Goal: Information Seeking & Learning: Find specific page/section

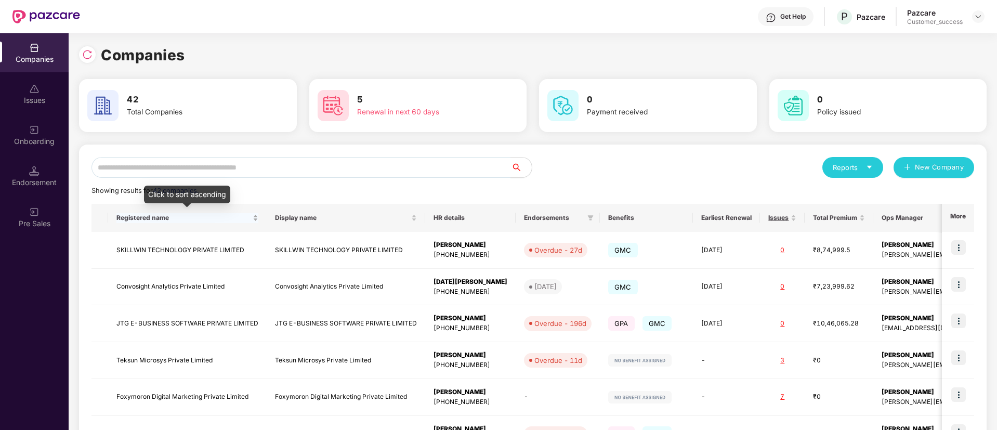
click at [231, 222] on span "Registered name" at bounding box center [183, 218] width 134 height 8
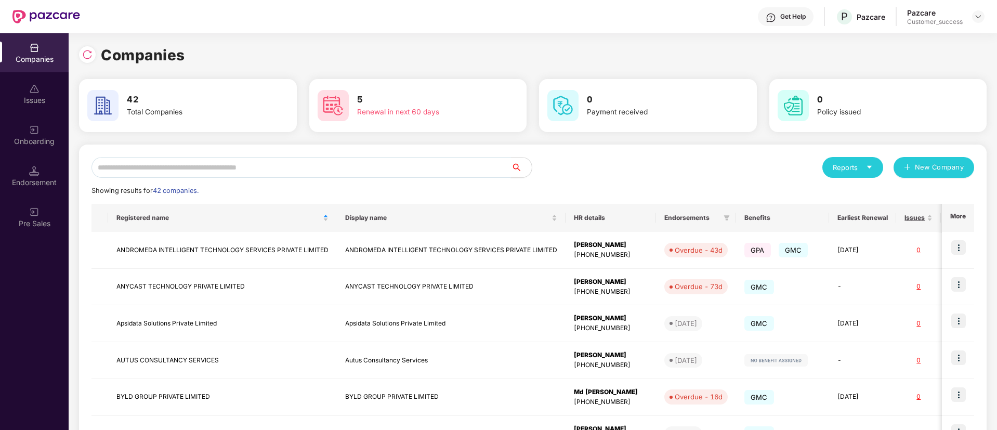
click at [298, 167] on input "text" at bounding box center [302, 167] width 420 height 21
click at [403, 167] on input "text" at bounding box center [302, 167] width 420 height 21
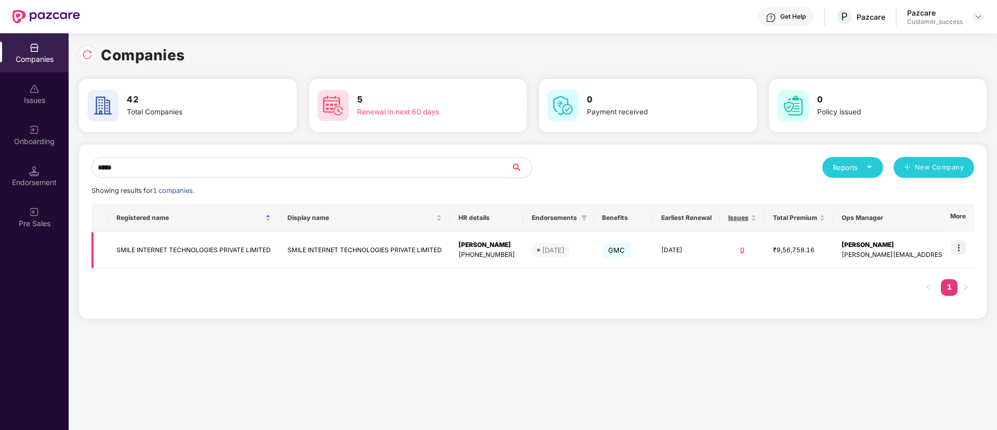
type input "*****"
click at [959, 243] on img at bounding box center [959, 247] width 15 height 15
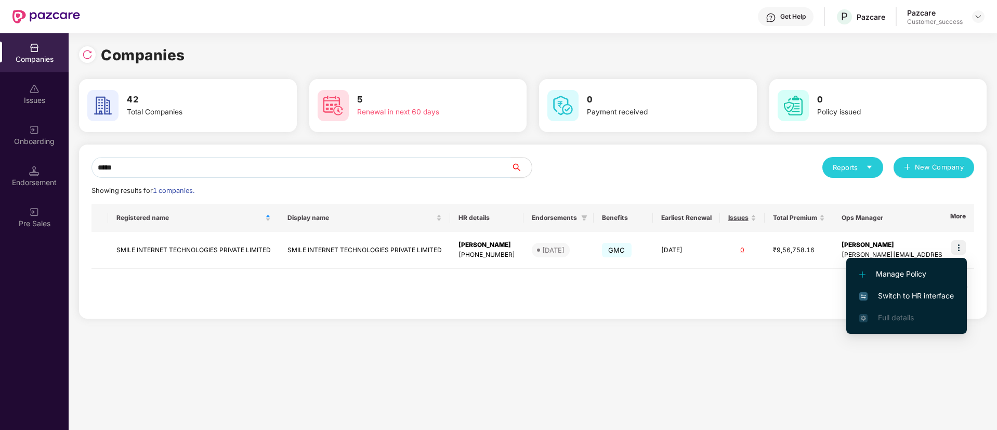
click at [924, 295] on span "Switch to HR interface" at bounding box center [907, 295] width 95 height 11
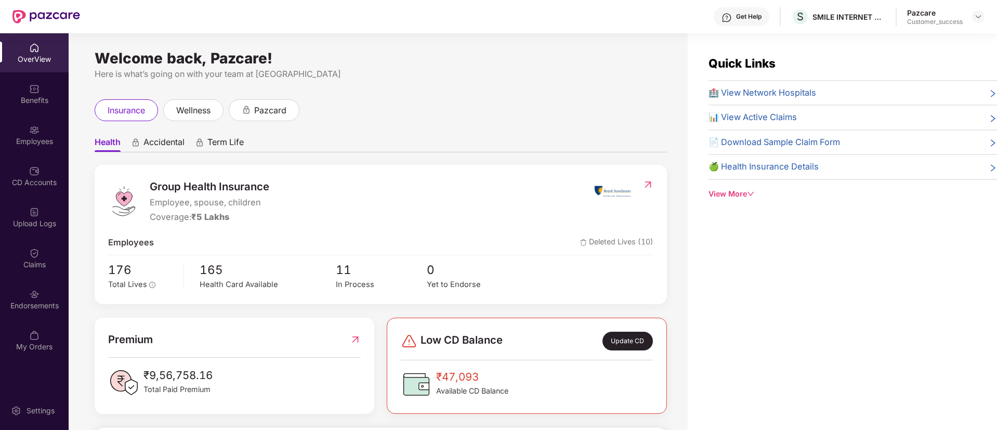
click at [31, 136] on div "Employees" at bounding box center [34, 141] width 69 height 10
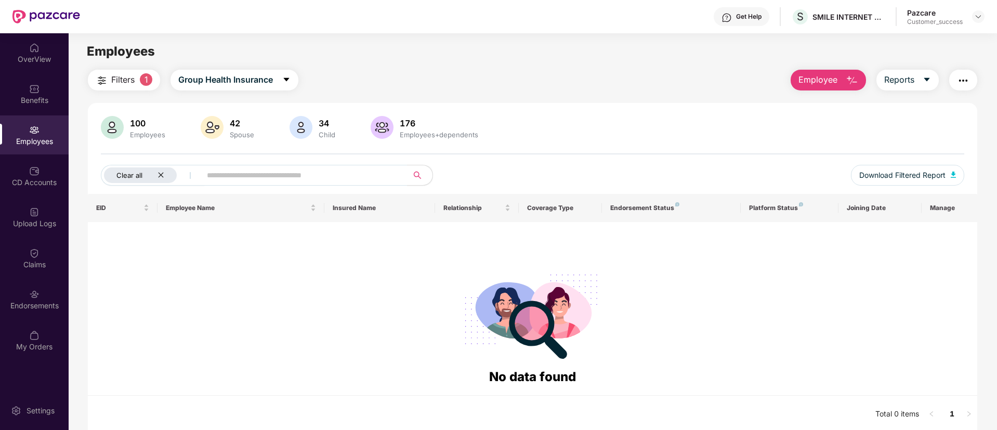
click at [163, 172] on icon "close" at bounding box center [161, 175] width 7 height 7
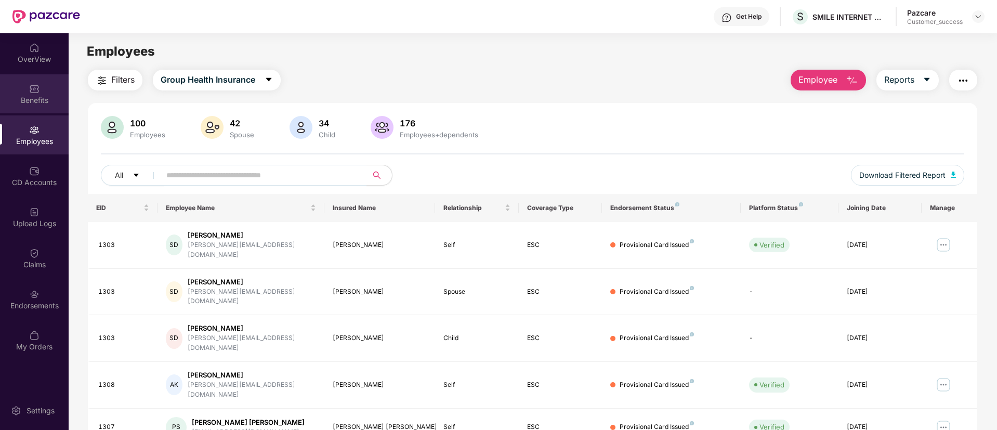
click at [32, 93] on img at bounding box center [34, 89] width 10 height 10
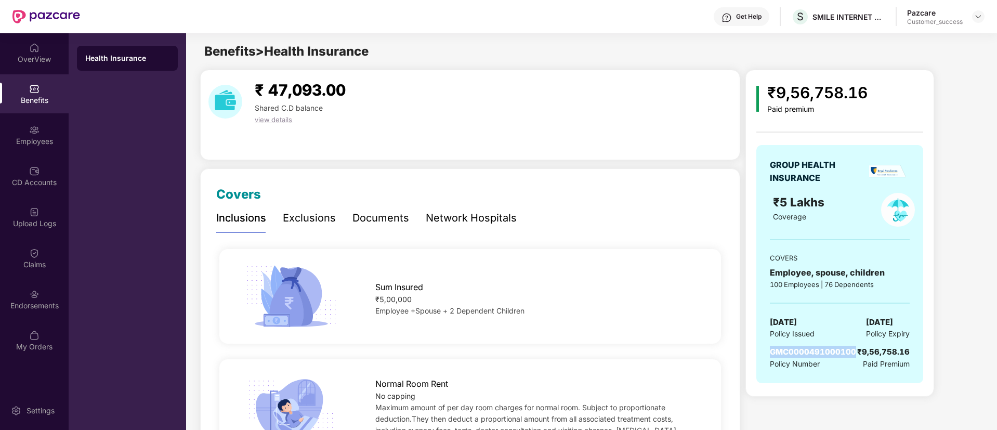
drag, startPoint x: 854, startPoint y: 351, endPoint x: 769, endPoint y: 352, distance: 85.3
click at [769, 352] on div "GROUP HEALTH INSURANCE ₹5 Lakhs Coverage COVERS Employee, spouse, children 100 …" at bounding box center [840, 264] width 167 height 238
copy span "GMC0000491000100"
click at [980, 15] on img at bounding box center [978, 16] width 8 height 8
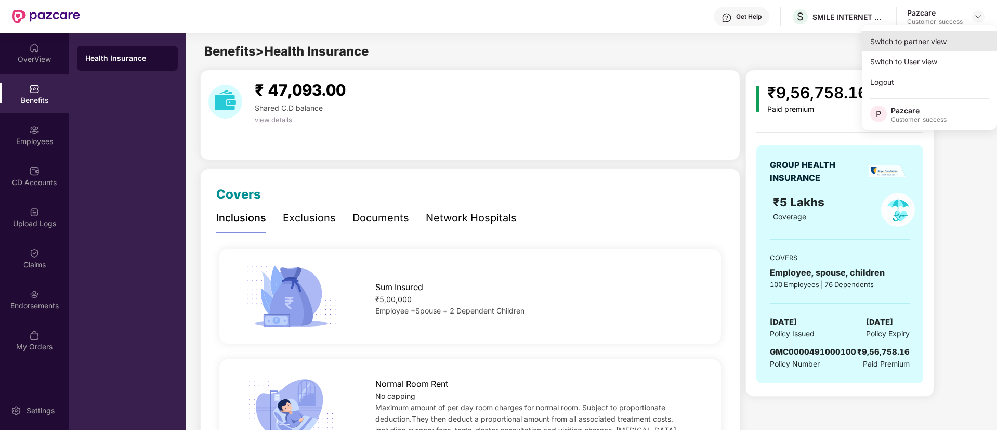
click at [919, 41] on div "Switch to partner view" at bounding box center [929, 41] width 135 height 20
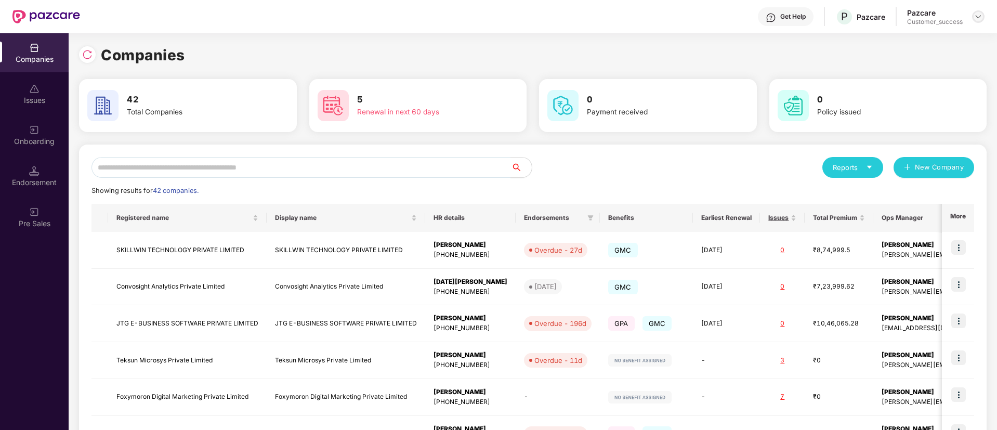
click at [979, 14] on img at bounding box center [978, 16] width 8 height 8
click at [930, 63] on div "Logout" at bounding box center [930, 61] width 135 height 20
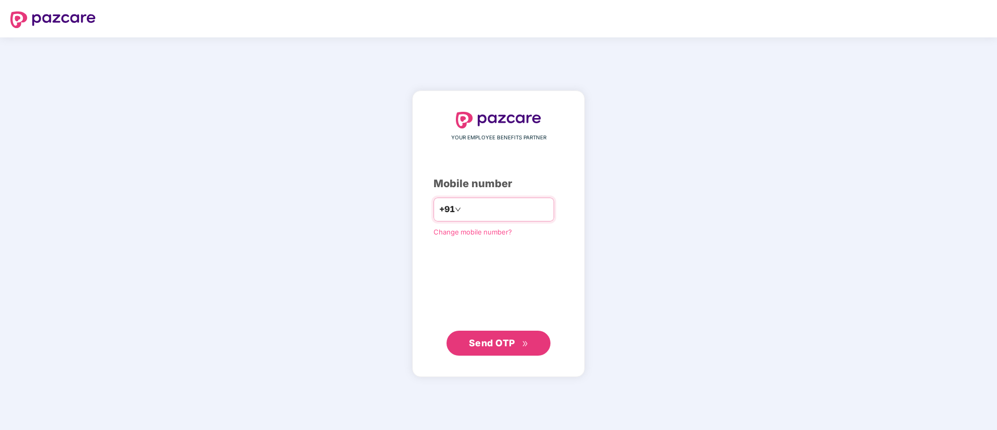
type input "*"
type input "**********"
click at [503, 334] on button "Send OTP" at bounding box center [499, 342] width 104 height 25
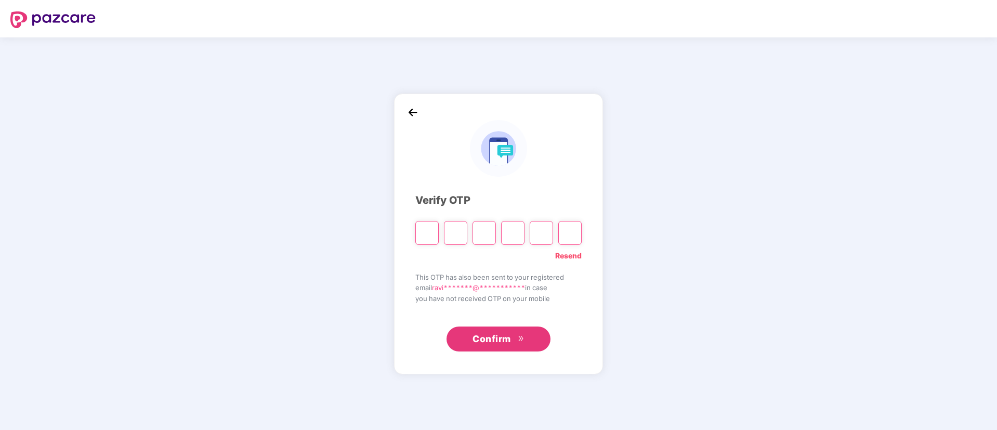
type input "*"
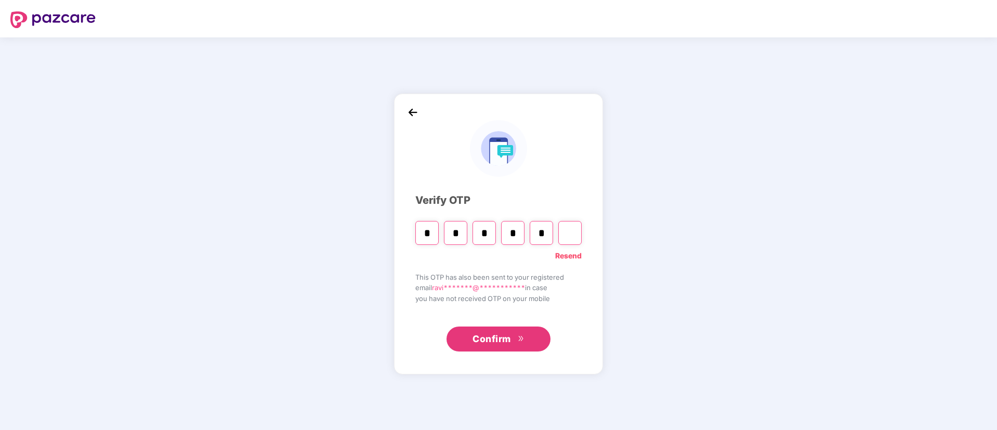
type input "*"
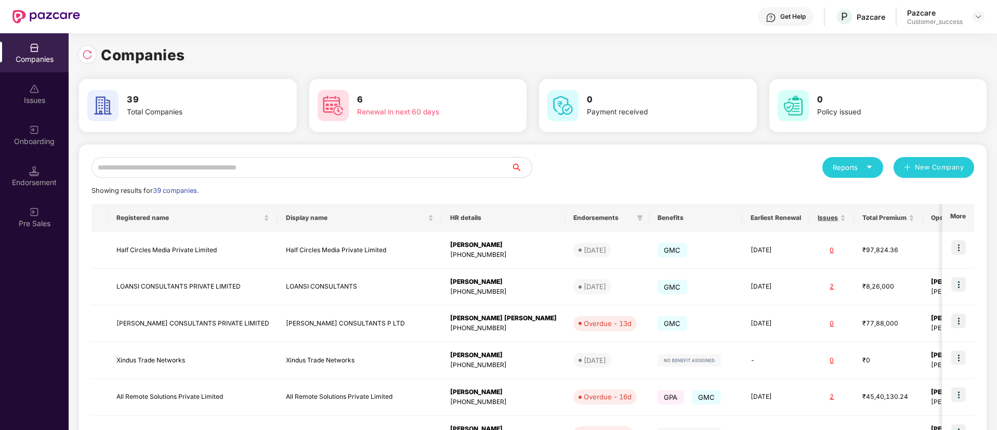
click at [225, 172] on input "text" at bounding box center [302, 167] width 420 height 21
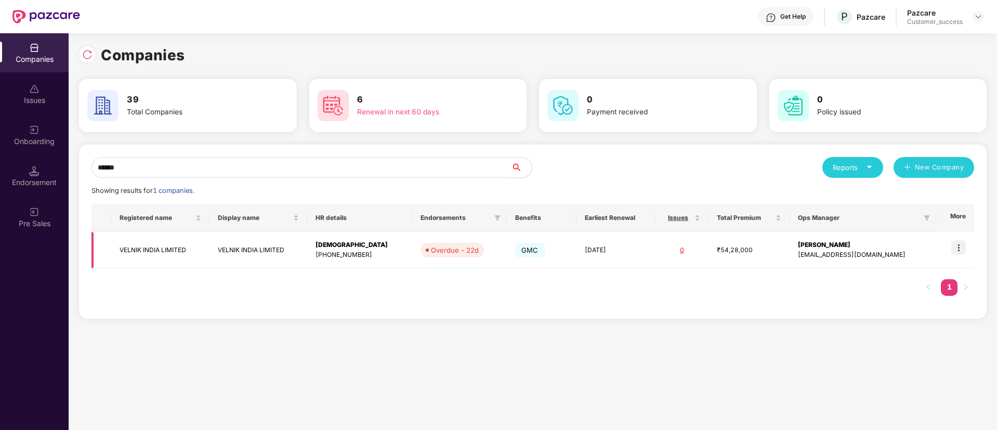
type input "******"
click at [959, 248] on img at bounding box center [959, 247] width 15 height 15
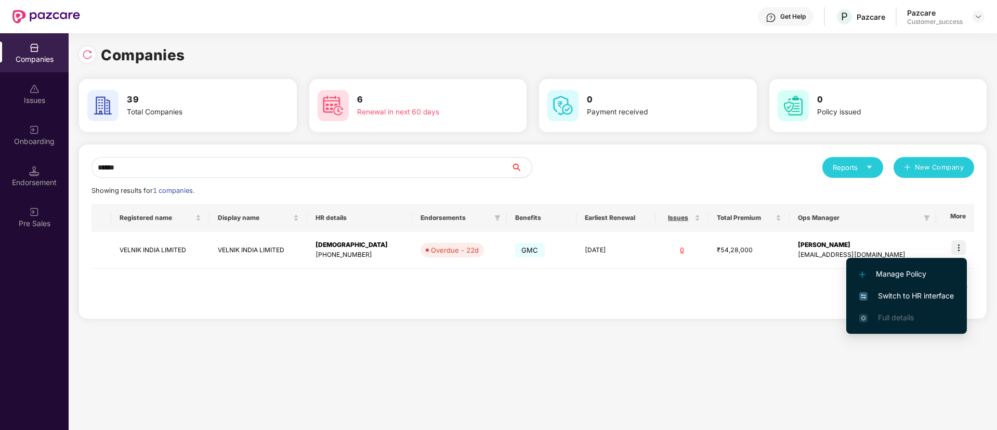
click at [890, 295] on span "Switch to HR interface" at bounding box center [907, 295] width 95 height 11
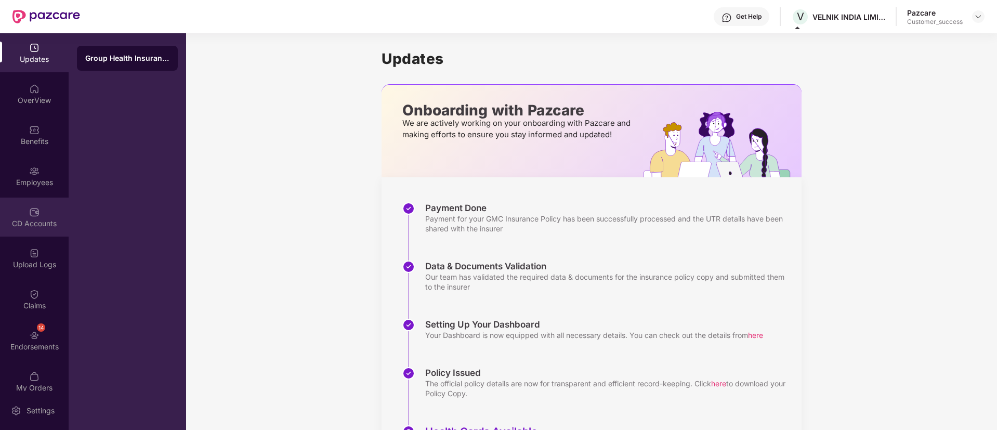
click at [43, 206] on div "CD Accounts" at bounding box center [34, 217] width 69 height 39
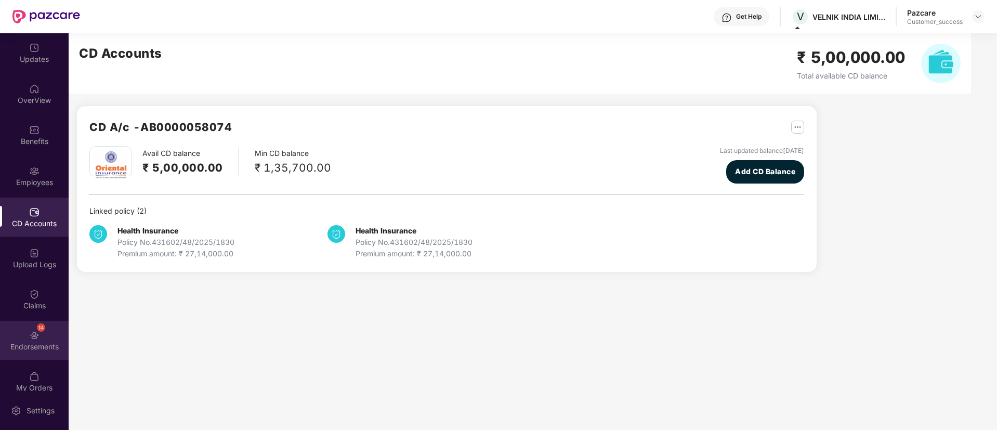
click at [26, 333] on div "14 Endorsements" at bounding box center [34, 340] width 69 height 39
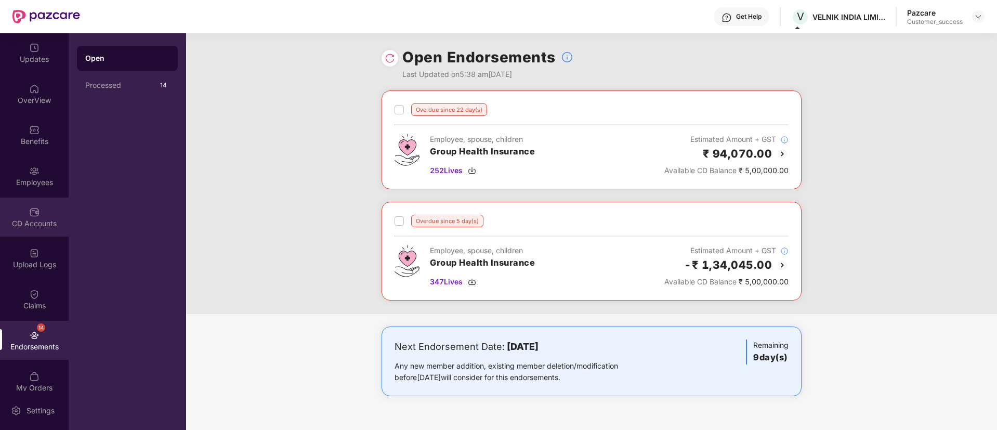
click at [37, 217] on img at bounding box center [34, 212] width 10 height 10
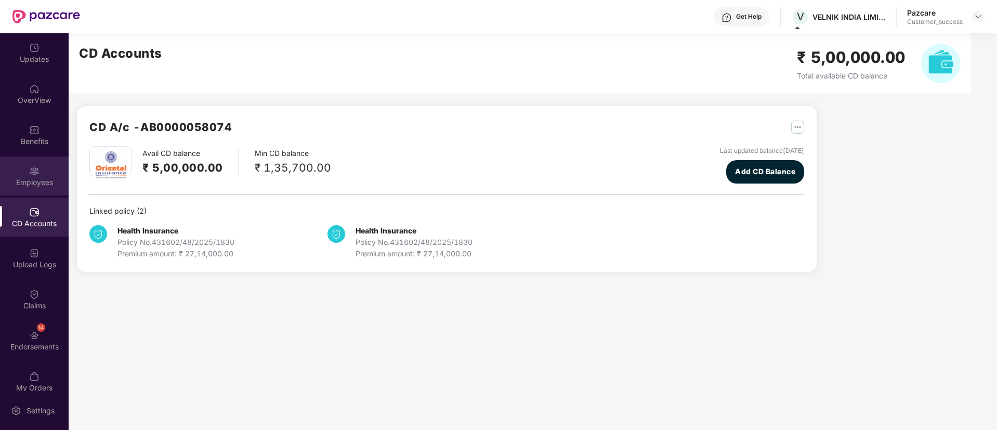
click at [25, 177] on div "Employees" at bounding box center [34, 182] width 69 height 10
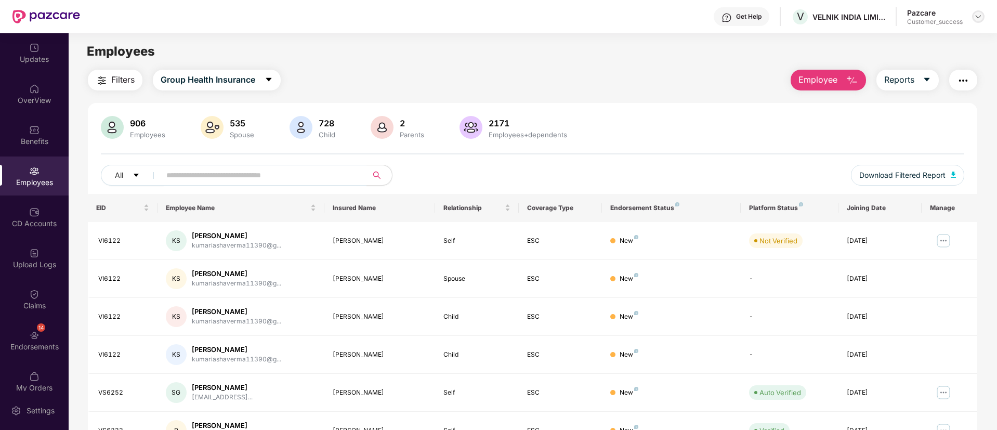
click at [980, 19] on img at bounding box center [978, 16] width 8 height 8
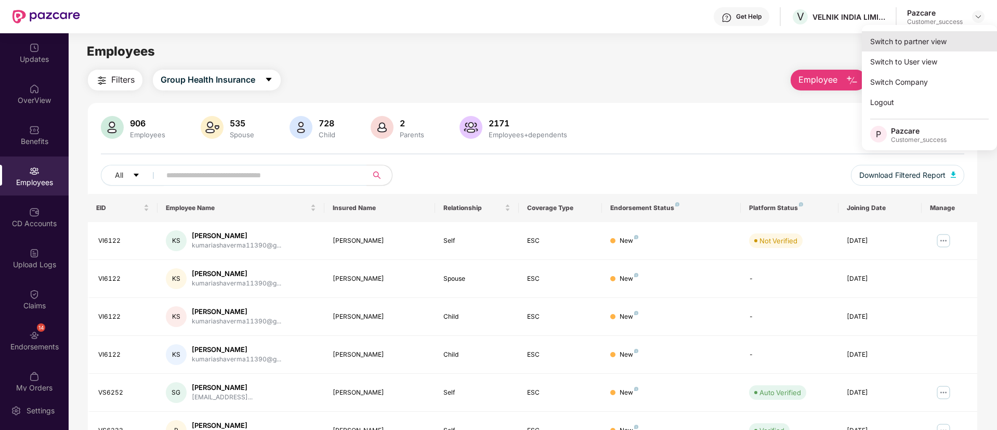
click at [946, 44] on div "Switch to partner view" at bounding box center [929, 41] width 135 height 20
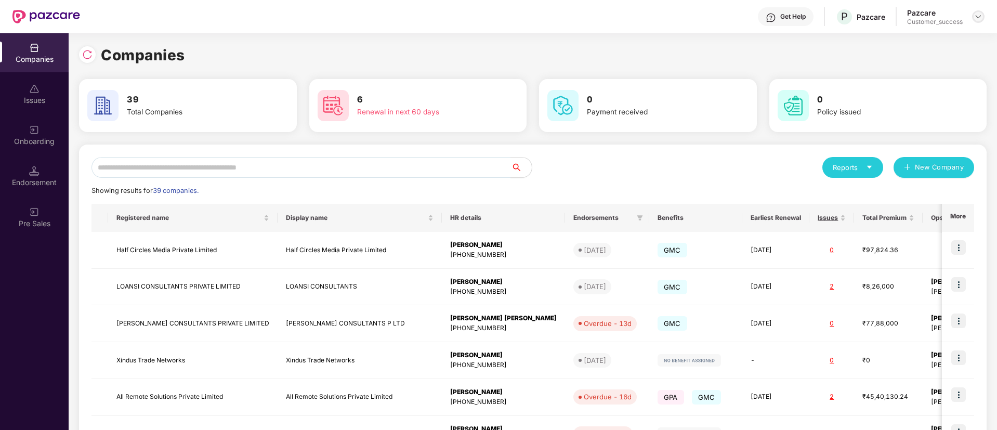
click at [977, 16] on img at bounding box center [978, 16] width 8 height 8
click at [940, 66] on div "Logout" at bounding box center [930, 61] width 135 height 20
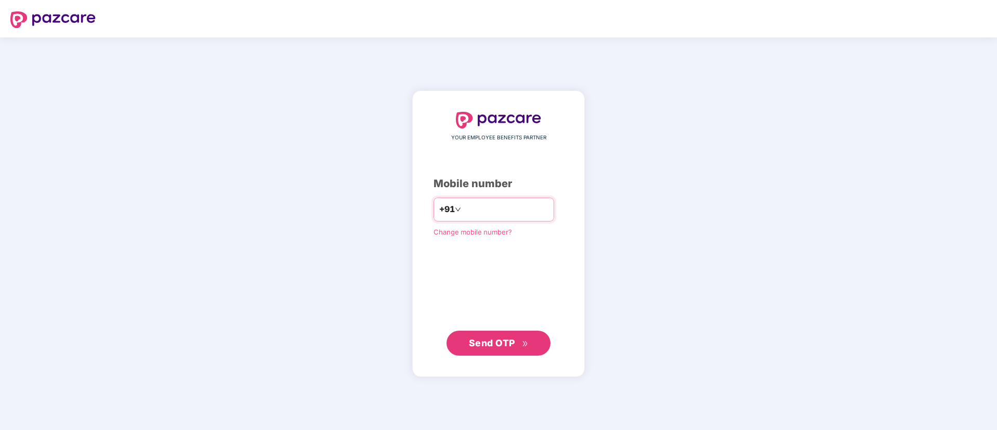
click at [530, 213] on input "number" at bounding box center [505, 209] width 85 height 17
type input "**********"
click at [497, 344] on span "Send OTP" at bounding box center [492, 342] width 46 height 11
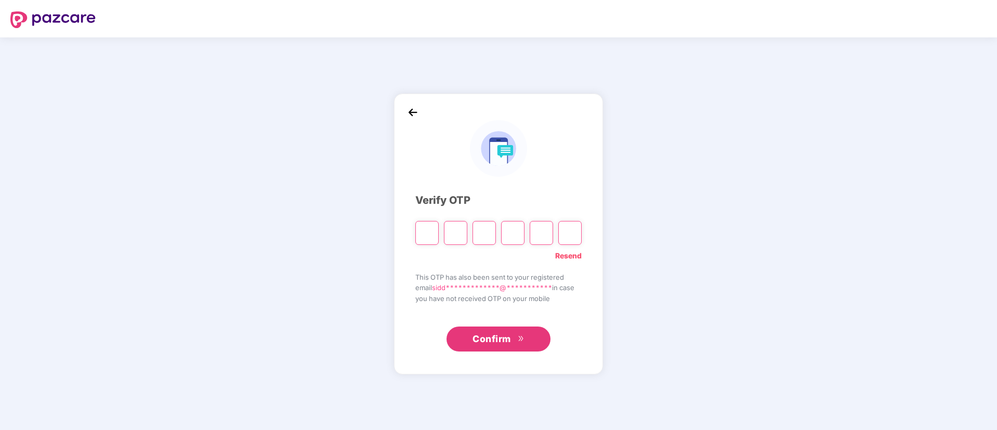
type input "*"
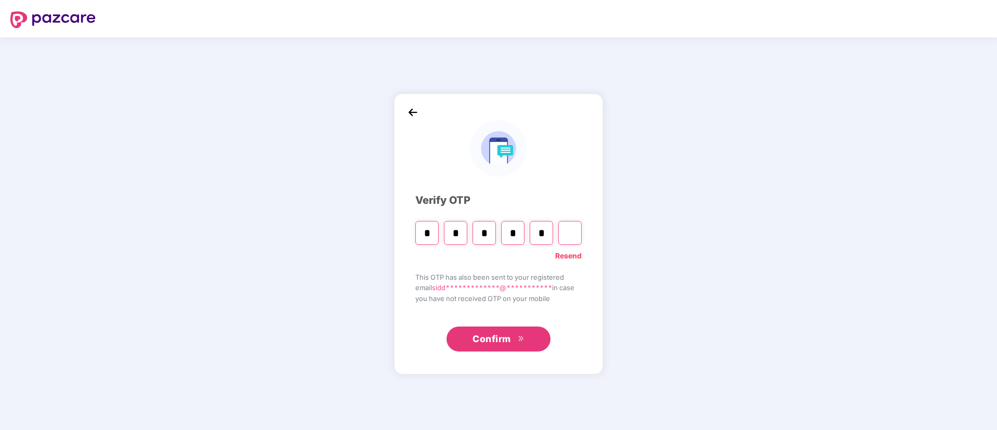
type input "*"
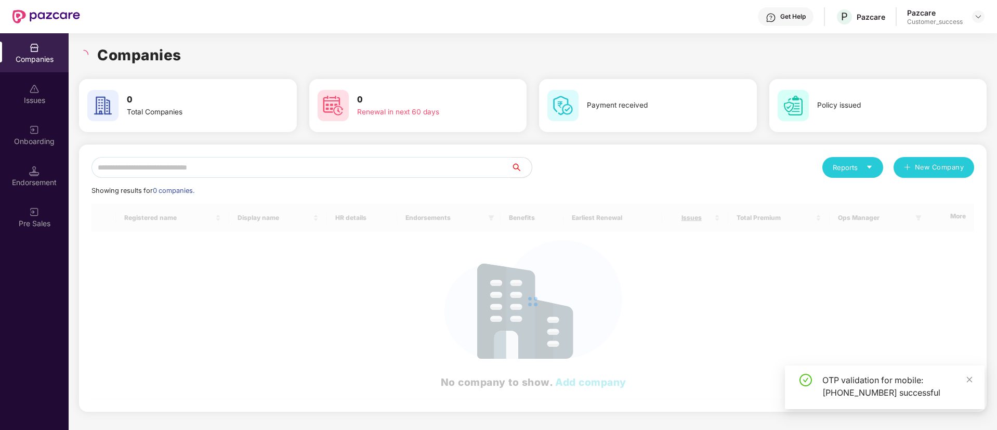
click at [361, 174] on input "text" at bounding box center [302, 167] width 420 height 21
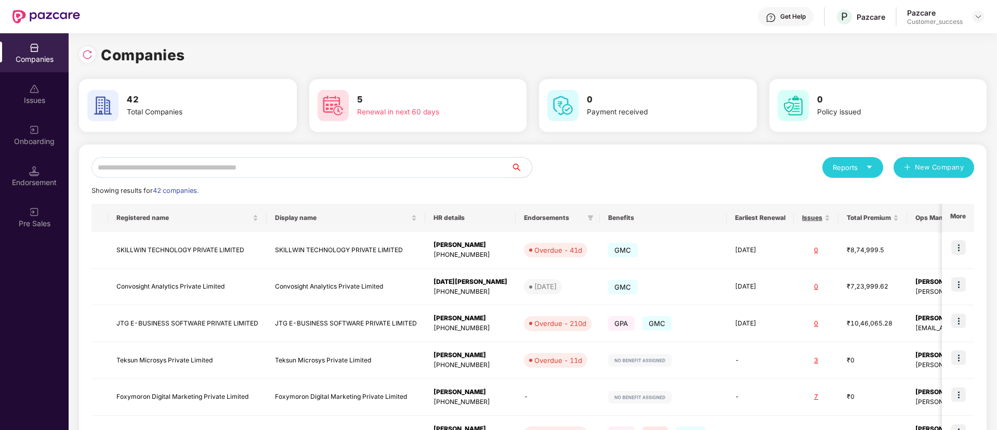
click at [295, 172] on input "text" at bounding box center [302, 167] width 420 height 21
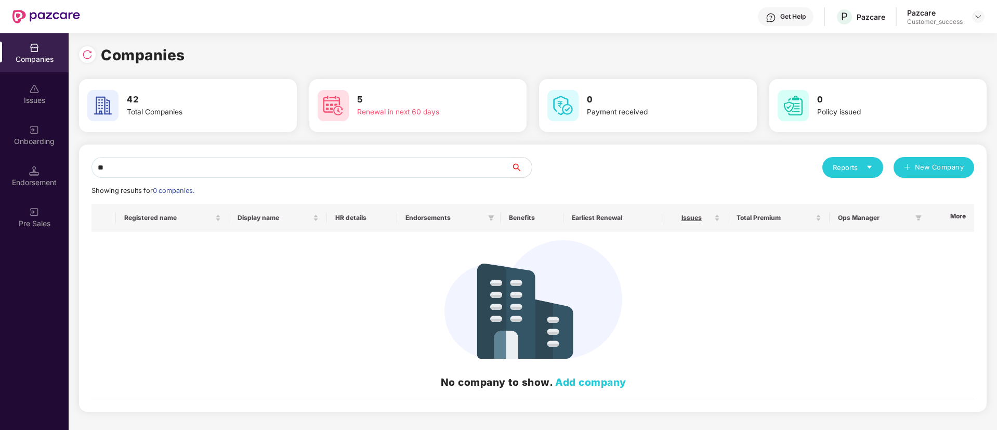
type input "*"
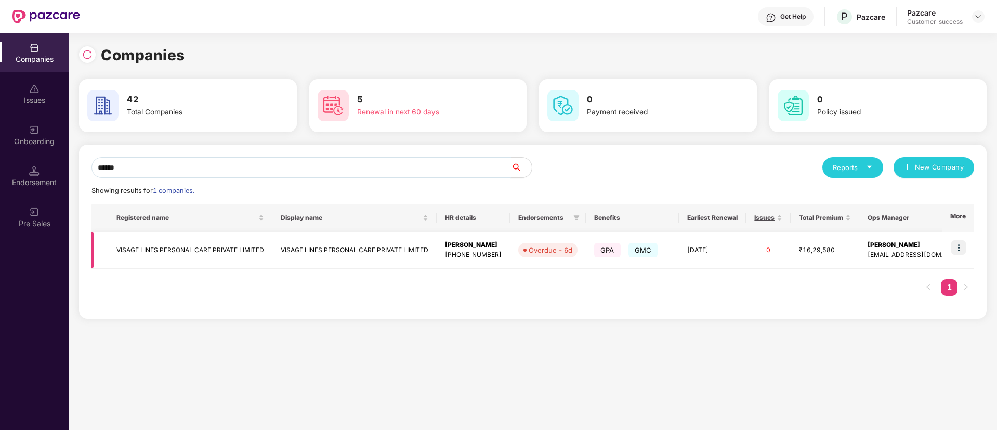
type input "******"
click at [968, 249] on td at bounding box center [958, 250] width 32 height 37
click at [956, 246] on img at bounding box center [959, 247] width 15 height 15
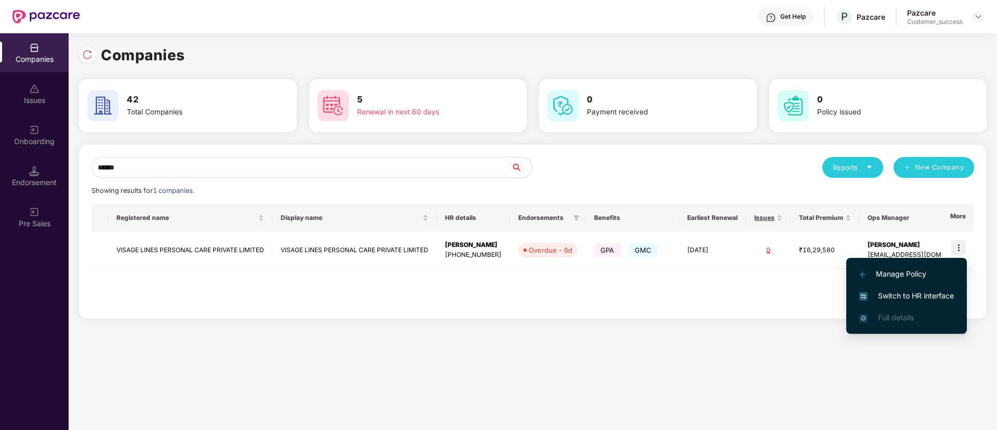
click at [912, 288] on li "Switch to HR interface" at bounding box center [907, 296] width 121 height 22
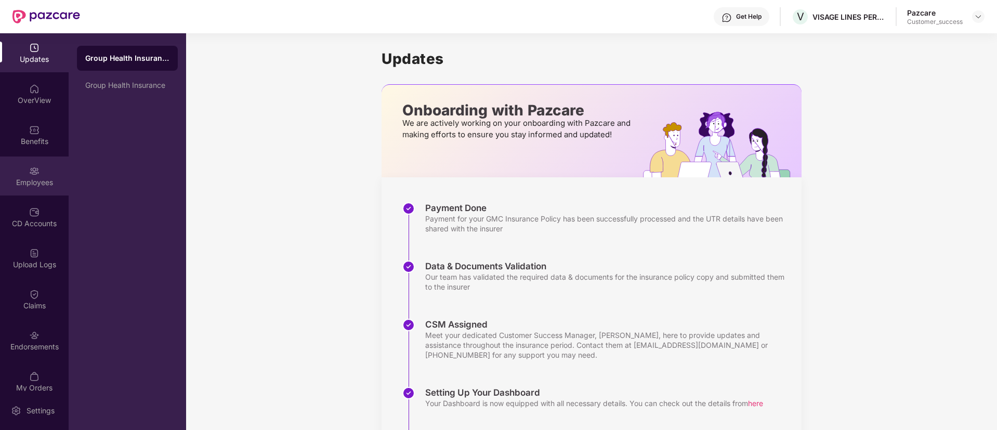
click at [10, 184] on div "Employees" at bounding box center [34, 182] width 69 height 10
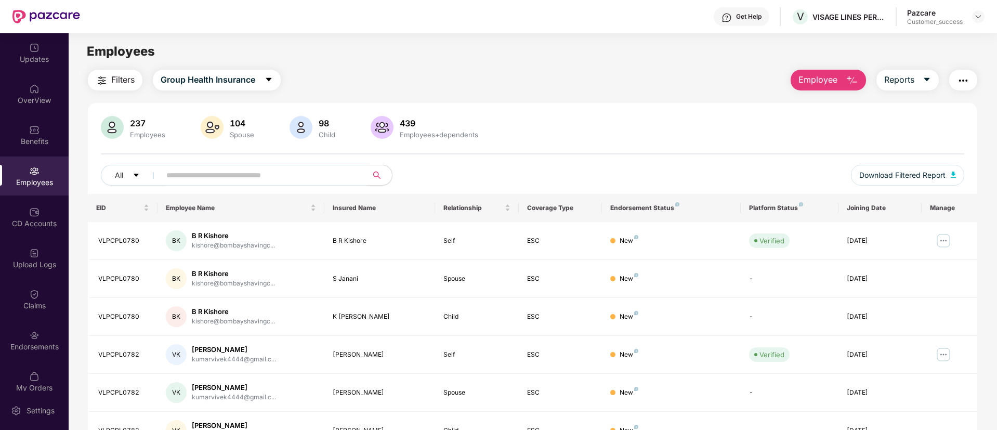
click at [228, 176] on input "text" at bounding box center [259, 175] width 187 height 16
click at [28, 226] on div "CD Accounts" at bounding box center [34, 223] width 69 height 10
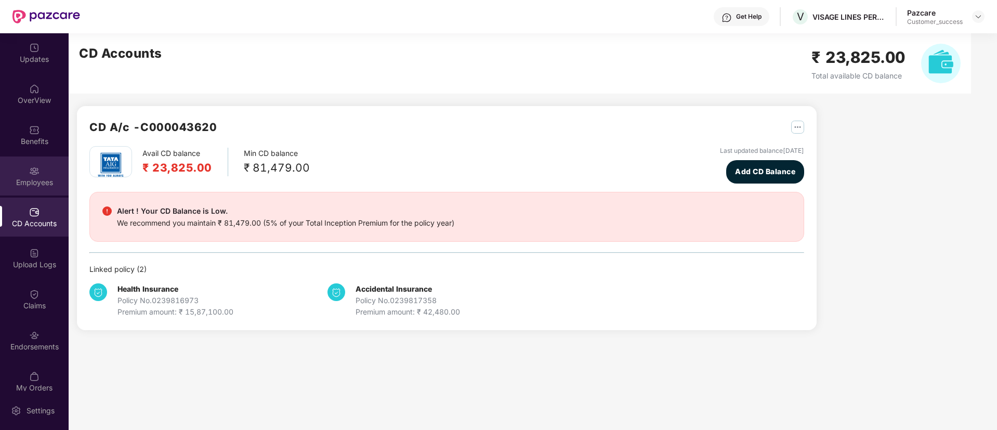
click at [30, 175] on img at bounding box center [34, 171] width 10 height 10
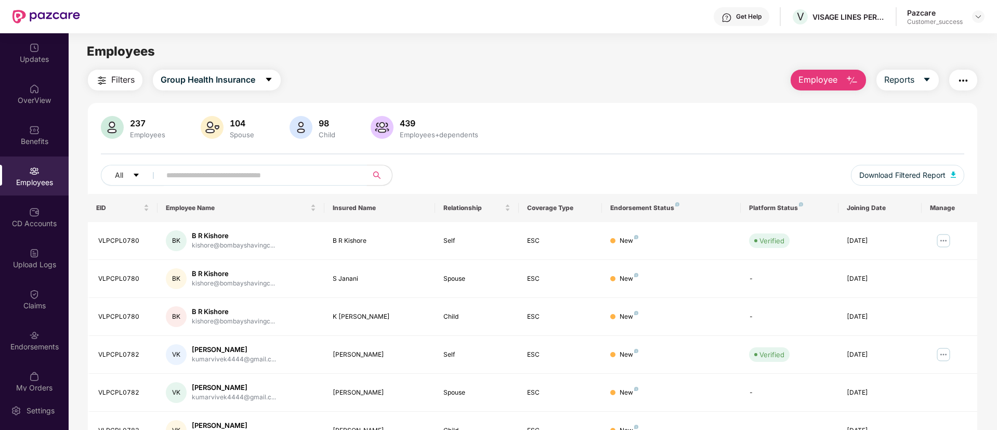
click at [310, 174] on input "text" at bounding box center [259, 175] width 187 height 16
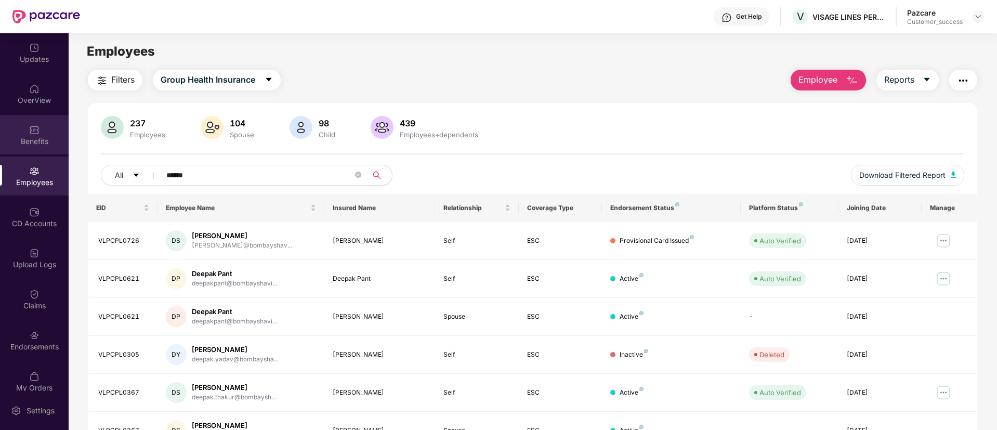
type input "******"
click at [16, 133] on div "Benefits" at bounding box center [34, 134] width 69 height 39
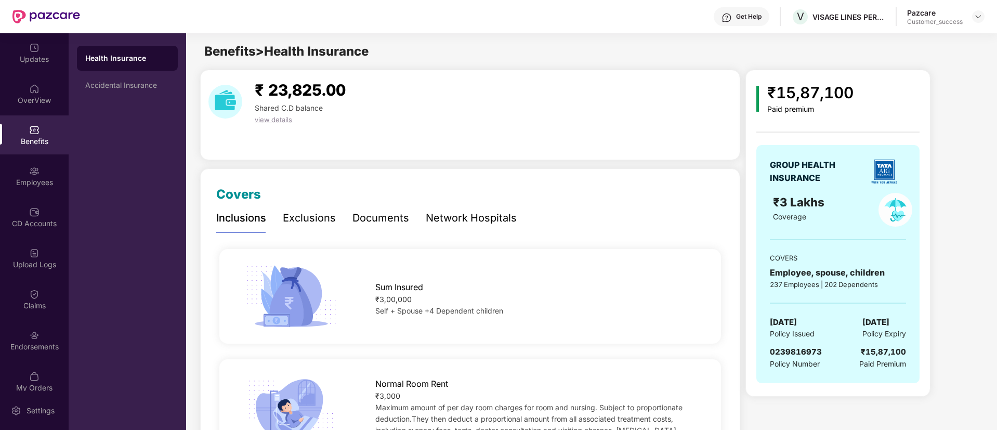
click at [473, 216] on div "Network Hospitals" at bounding box center [471, 218] width 91 height 16
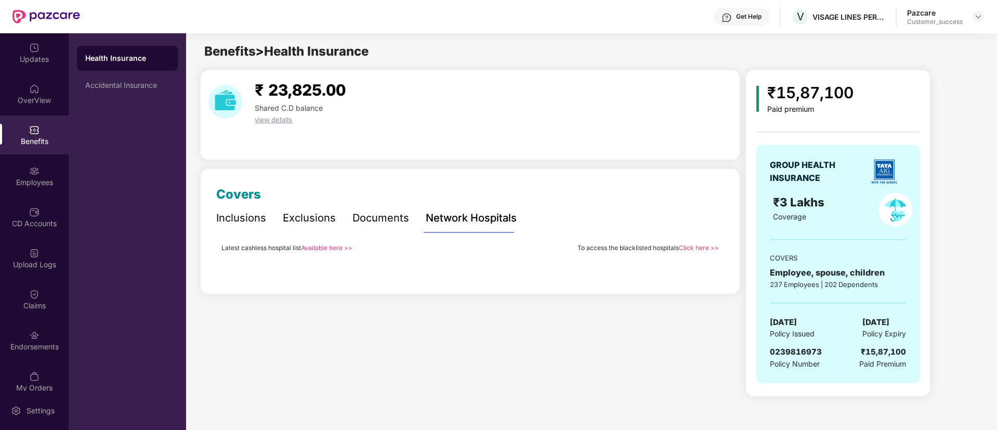
click at [336, 246] on link "Available here >>" at bounding box center [326, 248] width 51 height 8
click at [25, 173] on div "Employees" at bounding box center [34, 176] width 69 height 39
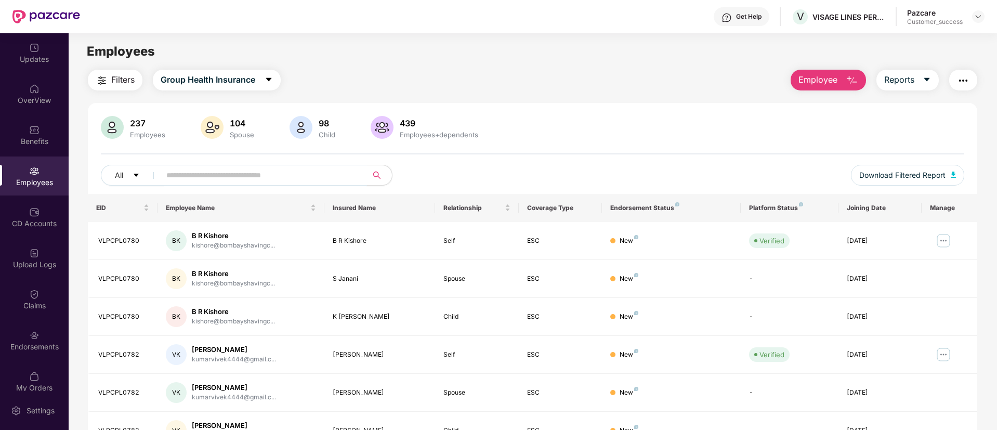
click at [212, 184] on span at bounding box center [260, 175] width 213 height 21
click at [38, 139] on div "Benefits" at bounding box center [34, 141] width 69 height 10
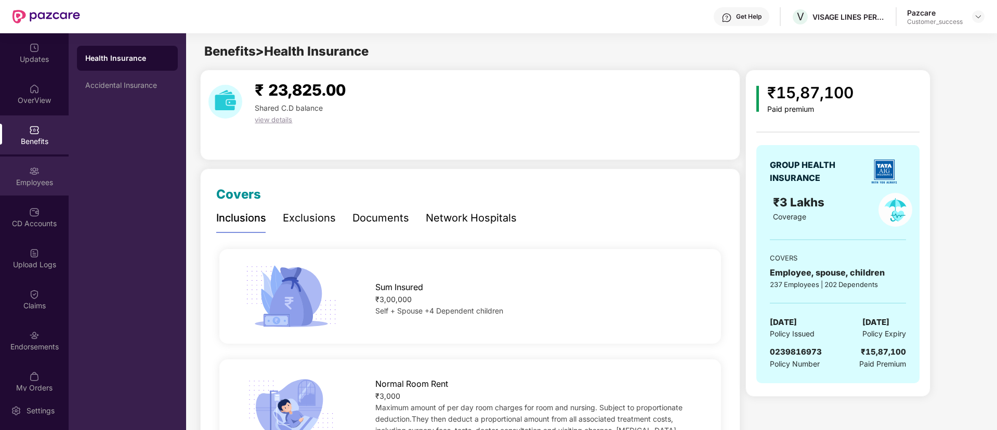
click at [23, 164] on div "Employees" at bounding box center [34, 176] width 69 height 39
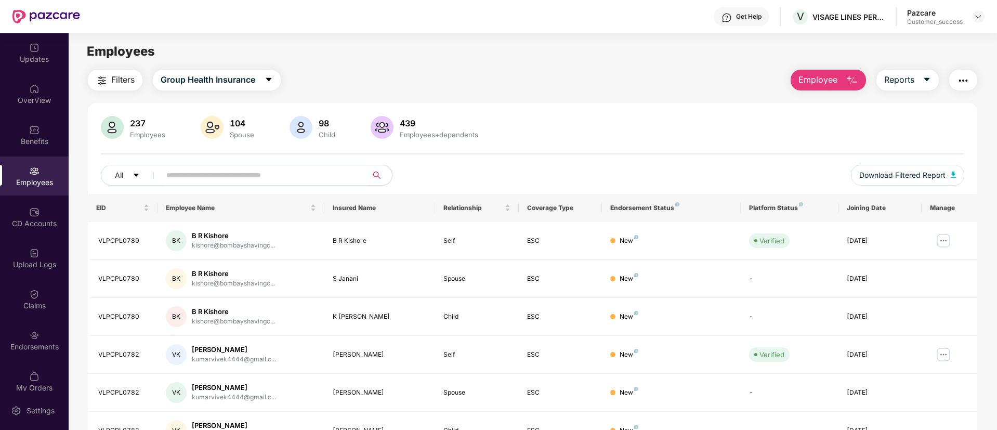
click at [257, 172] on input "text" at bounding box center [259, 175] width 187 height 16
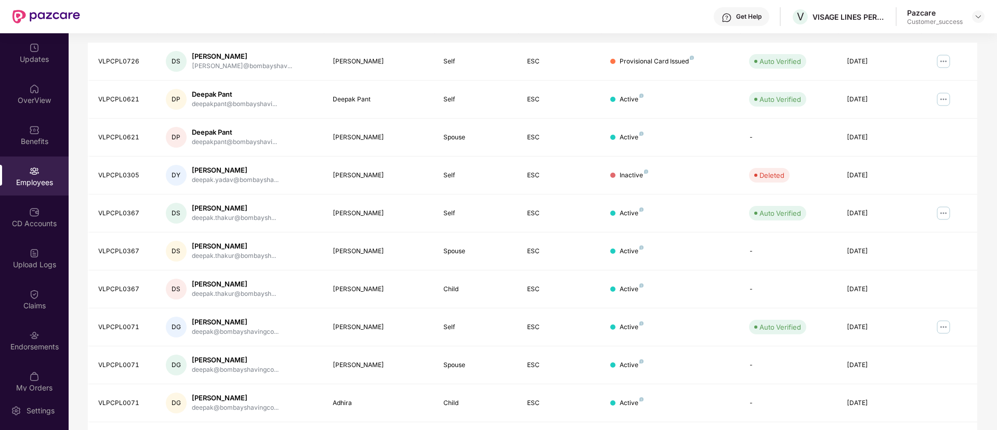
scroll to position [23, 0]
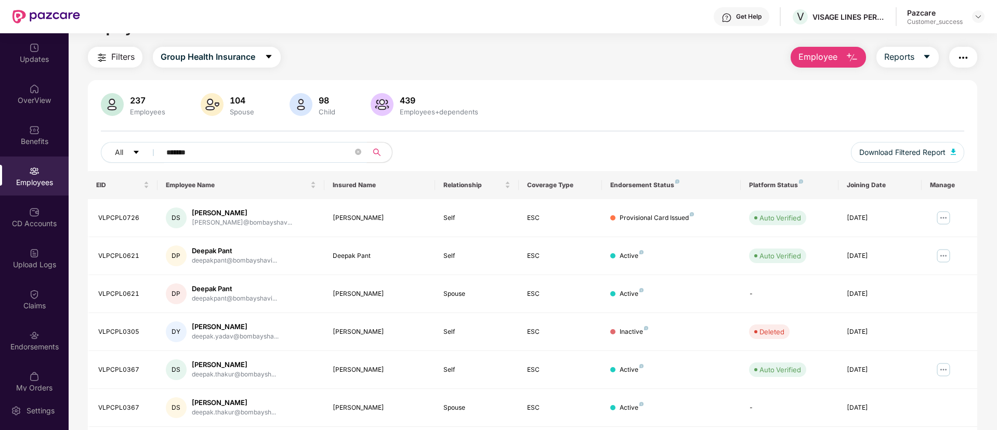
click at [247, 152] on input "******" at bounding box center [259, 153] width 187 height 16
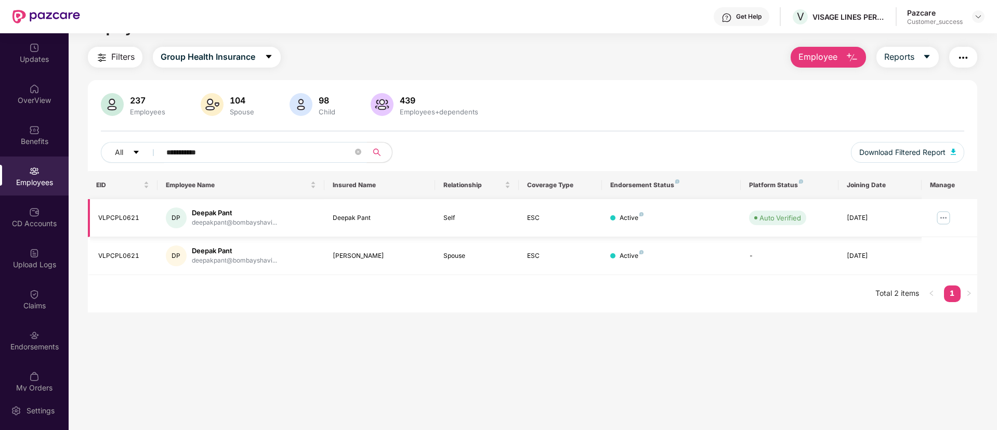
type input "**********"
